Goal: Find specific page/section: Find specific page/section

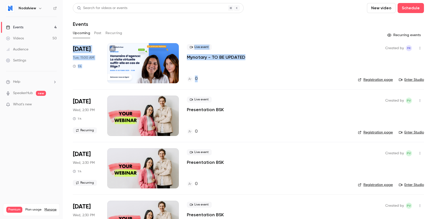
drag, startPoint x: 201, startPoint y: 27, endPoint x: 228, endPoint y: 88, distance: 66.3
click at [228, 88] on div "Search for videos or events New video Schedule Events Upcoming Past Recurring R…" at bounding box center [248, 125] width 351 height 244
click at [228, 88] on li "[DATE] Tue, 11:00 AM 1 h Live event Mynotary - TO BE UPDATED 0 Created by FR Re…" at bounding box center [248, 66] width 351 height 46
drag, startPoint x: 228, startPoint y: 88, endPoint x: 227, endPoint y: 18, distance: 69.3
click at [227, 18] on div "Search for videos or events New video Schedule Events Upcoming Past Recurring R…" at bounding box center [248, 125] width 351 height 244
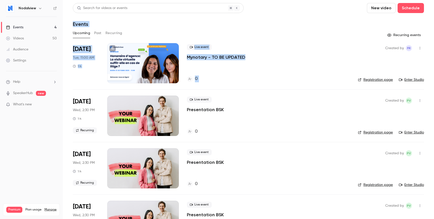
click at [227, 18] on header "Search for videos or events New video Schedule Events" at bounding box center [248, 15] width 351 height 24
drag, startPoint x: 227, startPoint y: 18, endPoint x: 227, endPoint y: 87, distance: 69.0
click at [227, 87] on div "Search for videos or events New video Schedule Events Upcoming Past Recurring R…" at bounding box center [248, 125] width 351 height 244
click at [227, 87] on li "[DATE] Tue, 11:00 AM 1 h Live event Mynotary - TO BE UPDATED 0 Created by FR Re…" at bounding box center [248, 66] width 351 height 46
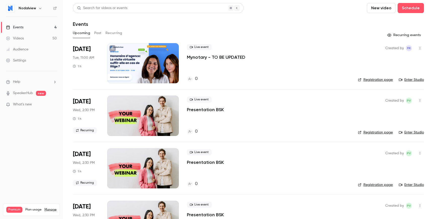
click at [227, 87] on li "[DATE] Tue, 11:00 AM 1 h Live event Mynotary - TO BE UPDATED 0 Created by FR Re…" at bounding box center [248, 66] width 351 height 46
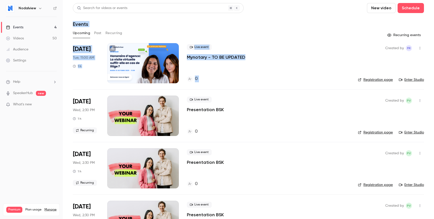
drag, startPoint x: 227, startPoint y: 87, endPoint x: 106, endPoint y: 20, distance: 138.3
click at [106, 20] on div "Search for videos or events New video Schedule Events Upcoming Past Recurring R…" at bounding box center [248, 125] width 351 height 244
click at [106, 20] on header "Search for videos or events New video Schedule Events" at bounding box center [248, 15] width 351 height 24
drag, startPoint x: 106, startPoint y: 20, endPoint x: 211, endPoint y: 85, distance: 123.1
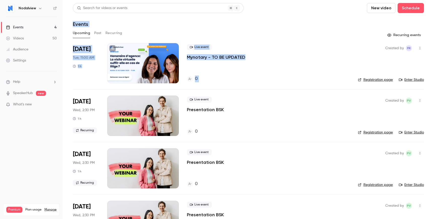
click at [211, 85] on div "Search for videos or events New video Schedule Events Upcoming Past Recurring R…" at bounding box center [248, 125] width 351 height 244
click at [211, 85] on li "[DATE] Tue, 11:00 AM 1 h Live event Mynotary - TO BE UPDATED 0 Created by FR Re…" at bounding box center [248, 66] width 351 height 46
drag, startPoint x: 211, startPoint y: 85, endPoint x: 66, endPoint y: 18, distance: 159.2
click at [66, 18] on main "Search for videos or events New video Schedule Events Upcoming Past Recurring R…" at bounding box center [248, 109] width 371 height 219
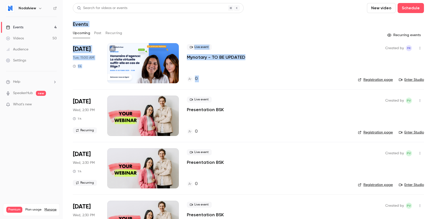
drag, startPoint x: 66, startPoint y: 18, endPoint x: 250, endPoint y: 86, distance: 195.9
click at [250, 86] on main "Search for videos or events New video Schedule Events Upcoming Past Recurring R…" at bounding box center [248, 109] width 371 height 219
click at [250, 86] on li "[DATE] Tue, 11:00 AM 1 h Live event Mynotary - TO BE UPDATED 0 Created by FR Re…" at bounding box center [248, 66] width 351 height 46
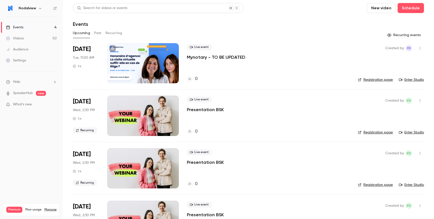
click at [156, 70] on div at bounding box center [143, 63] width 72 height 40
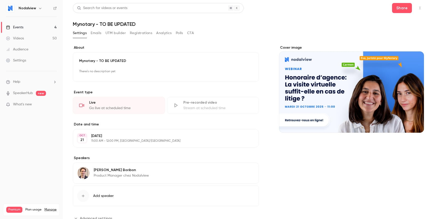
scroll to position [18, 0]
